Goal: Information Seeking & Learning: Learn about a topic

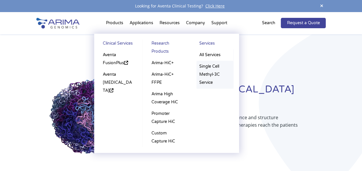
click at [210, 71] on link "Single Cell Methyl-3C Service" at bounding box center [215, 75] width 37 height 28
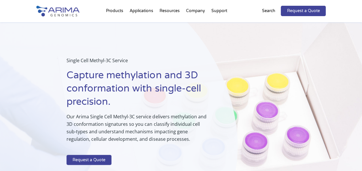
select select "Other/Non-US"
select select "[GEOGRAPHIC_DATA]"
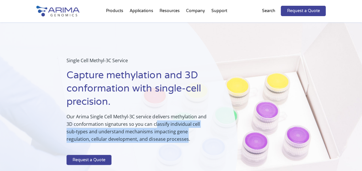
drag, startPoint x: 156, startPoint y: 125, endPoint x: 163, endPoint y: 142, distance: 18.5
click at [163, 142] on p "Our Arima Single Cell Methyl-3C service delivers methylation and 3D conformatio…" at bounding box center [138, 130] width 142 height 35
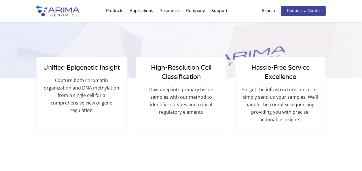
scroll to position [145, 0]
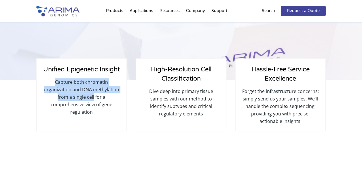
drag, startPoint x: 54, startPoint y: 83, endPoint x: 94, endPoint y: 96, distance: 41.8
click at [94, 96] on p "Capture both chromatin organization and DNA methylation from a single cell for …" at bounding box center [82, 96] width 78 height 37
copy p "Capture both chromatin organization and DNA methylation from a single cell"
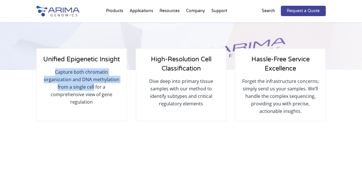
scroll to position [160, 0]
